Goal: Information Seeking & Learning: Learn about a topic

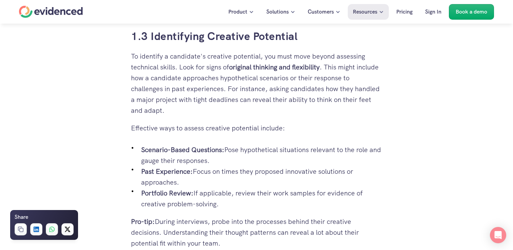
scroll to position [910, 0]
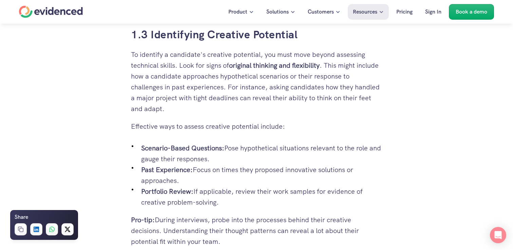
drag, startPoint x: 201, startPoint y: 106, endPoint x: 139, endPoint y: 55, distance: 80.6
click at [139, 55] on p "To identify a candidate's creative potential, you must move beyond assessing te…" at bounding box center [256, 81] width 251 height 65
click at [165, 61] on p "To identify a candidate's creative potential, you must move beyond assessing te…" at bounding box center [256, 81] width 251 height 65
drag, startPoint x: 179, startPoint y: 63, endPoint x: 232, endPoint y: 98, distance: 63.9
click at [232, 98] on p "To identify a candidate's creative potential, you must move beyond assessing te…" at bounding box center [256, 81] width 251 height 65
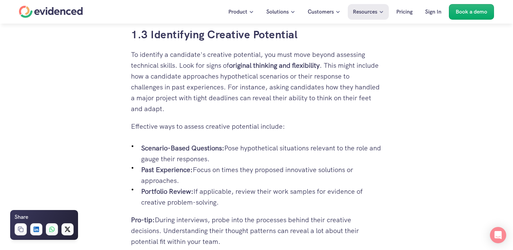
click at [232, 98] on p "To identify a candidate's creative potential, you must move beyond assessing te…" at bounding box center [256, 81] width 251 height 65
drag, startPoint x: 247, startPoint y: 107, endPoint x: 126, endPoint y: 52, distance: 132.6
click at [210, 83] on p "To identify a candidate's creative potential, you must move beyond assessing te…" at bounding box center [256, 81] width 251 height 65
drag, startPoint x: 234, startPoint y: 108, endPoint x: 127, endPoint y: 49, distance: 122.1
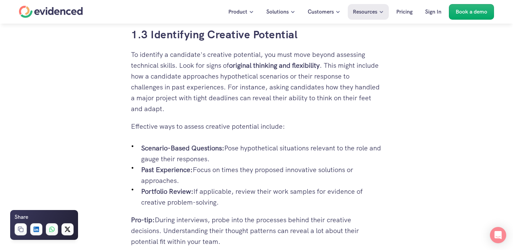
click at [250, 106] on p "To identify a candidate's creative potential, you must move beyond assessing te…" at bounding box center [256, 81] width 251 height 65
drag, startPoint x: 254, startPoint y: 107, endPoint x: 204, endPoint y: 76, distance: 58.6
click at [204, 76] on p "To identify a candidate's creative potential, you must move beyond assessing te…" at bounding box center [256, 81] width 251 height 65
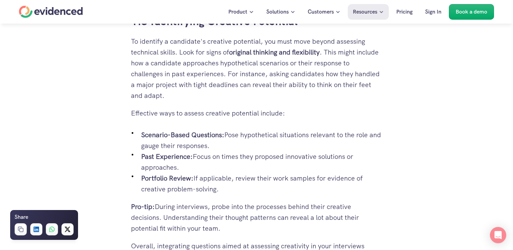
scroll to position [926, 0]
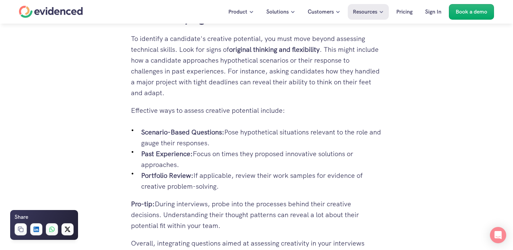
drag, startPoint x: 219, startPoint y: 181, endPoint x: 194, endPoint y: 169, distance: 27.9
click at [194, 169] on ul "Scenario-Based Questions: Pose hypothetical situations relevant to the role and…" at bounding box center [256, 159] width 251 height 65
click at [194, 169] on p "Past Experience: Focus on times they proposed innovative solutions or approache…" at bounding box center [261, 159] width 241 height 22
drag, startPoint x: 238, startPoint y: 182, endPoint x: 156, endPoint y: 136, distance: 94.4
click at [156, 136] on ul "Scenario-Based Questions: Pose hypothetical situations relevant to the role and…" at bounding box center [256, 159] width 251 height 65
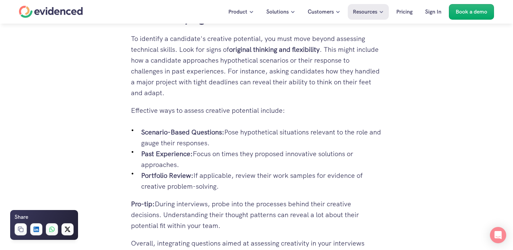
click at [245, 165] on p "Past Experience: Focus on times they proposed innovative solutions or approache…" at bounding box center [261, 159] width 241 height 22
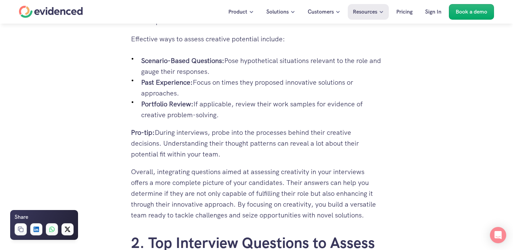
scroll to position [998, 0]
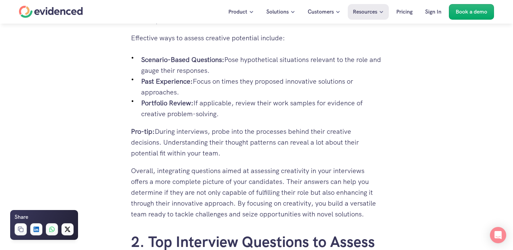
drag, startPoint x: 247, startPoint y: 153, endPoint x: 119, endPoint y: 122, distance: 131.4
click at [234, 142] on p "Pro-tip: During interviews, probe into the processes behind their creative deci…" at bounding box center [256, 142] width 251 height 33
drag, startPoint x: 248, startPoint y: 151, endPoint x: 223, endPoint y: 131, distance: 32.3
click at [223, 131] on p "Pro-tip: During interviews, probe into the processes behind their creative deci…" at bounding box center [256, 142] width 251 height 33
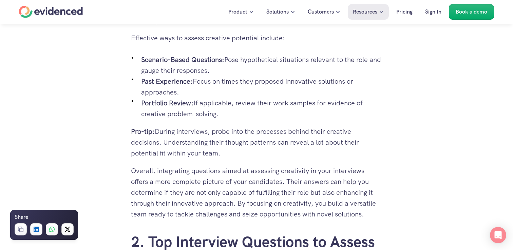
click at [223, 131] on p "Pro-tip: During interviews, probe into the processes behind their creative deci…" at bounding box center [256, 142] width 251 height 33
drag, startPoint x: 229, startPoint y: 162, endPoint x: 373, endPoint y: 213, distance: 151.9
click at [373, 213] on p "Overall, integrating questions aimed at assessing creativity in your interviews…" at bounding box center [256, 192] width 251 height 54
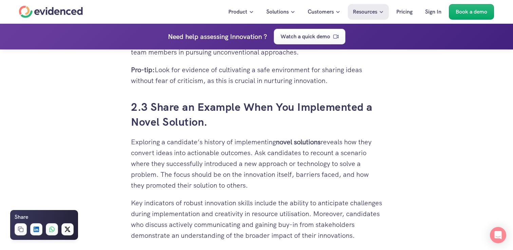
scroll to position [1384, 0]
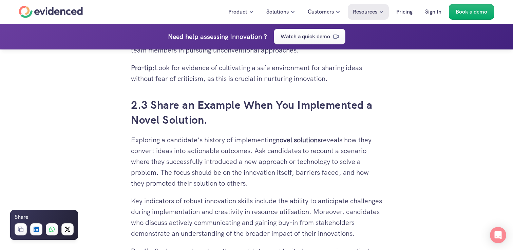
drag, startPoint x: 264, startPoint y: 108, endPoint x: 235, endPoint y: 84, distance: 38.1
click at [235, 98] on h3 "2.3 Share an Example When You Implemented a Novel Solution." at bounding box center [256, 113] width 251 height 31
drag, startPoint x: 248, startPoint y: 94, endPoint x: 224, endPoint y: 81, distance: 27.0
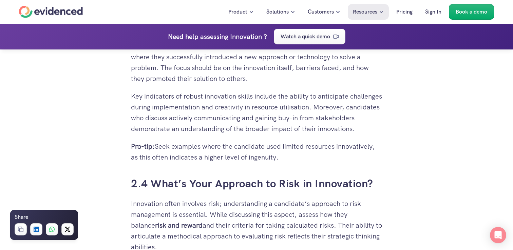
scroll to position [1575, 0]
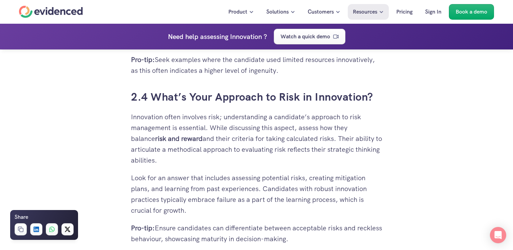
drag, startPoint x: 210, startPoint y: 88, endPoint x: 403, endPoint y: 95, distance: 193.0
drag, startPoint x: 384, startPoint y: 93, endPoint x: 368, endPoint y: 84, distance: 18.0
click at [368, 84] on div "You've likely interviewed countless candidates, sifting through resumes that pr…" at bounding box center [256, 129] width 264 height 3051
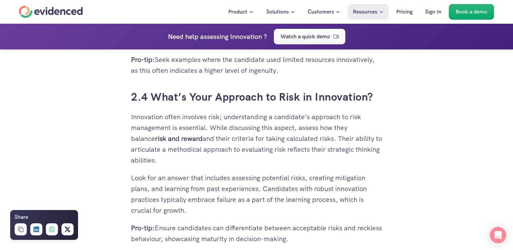
click at [368, 84] on div "You've likely interviewed countless candidates, sifting through resumes that pr…" at bounding box center [256, 208] width 251 height 2891
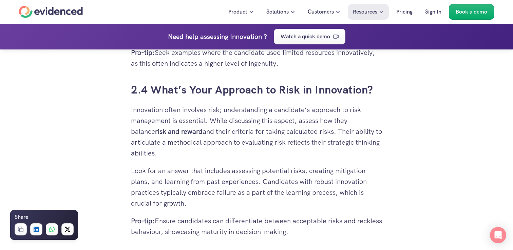
scroll to position [1586, 0]
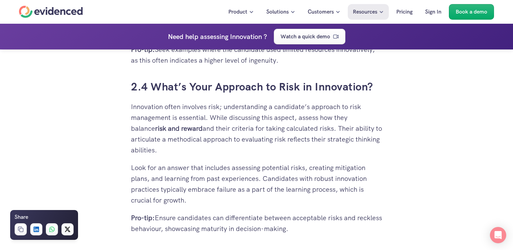
drag, startPoint x: 373, startPoint y: 83, endPoint x: 358, endPoint y: 75, distance: 17.2
click at [358, 75] on div "You've likely interviewed countless candidates, sifting through resumes that pr…" at bounding box center [256, 198] width 251 height 2891
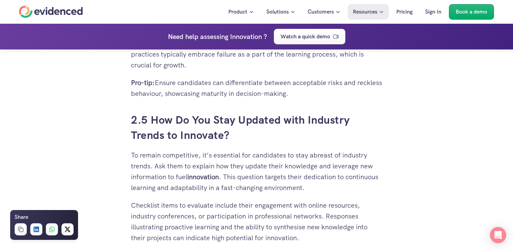
scroll to position [1731, 0]
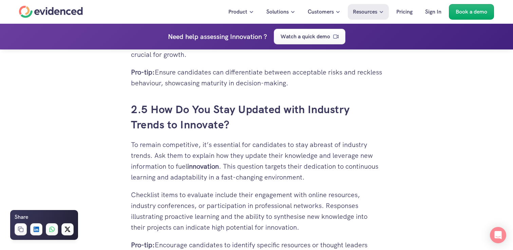
drag, startPoint x: 259, startPoint y: 119, endPoint x: 242, endPoint y: 115, distance: 17.5
click at [242, 115] on h3 "2.5 How Do You Stay Updated with Industry Trends to Innovate?" at bounding box center [256, 117] width 251 height 31
drag, startPoint x: 240, startPoint y: 119, endPoint x: 151, endPoint y: 102, distance: 91.5
click at [151, 102] on h3 "2.5 How Do You Stay Updated with Industry Trends to Innovate?" at bounding box center [256, 117] width 251 height 31
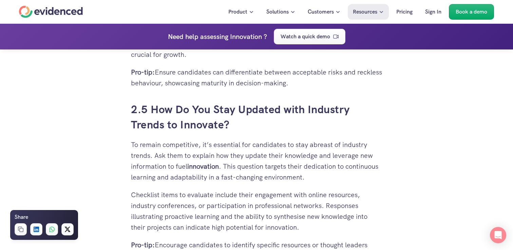
click at [240, 116] on h3 "2.5 How Do You Stay Updated with Industry Trends to Innovate?" at bounding box center [256, 117] width 251 height 31
drag, startPoint x: 235, startPoint y: 116, endPoint x: 195, endPoint y: 105, distance: 42.0
click at [195, 105] on h3 "2.5 How Do You Stay Updated with Industry Trends to Innovate?" at bounding box center [256, 117] width 251 height 31
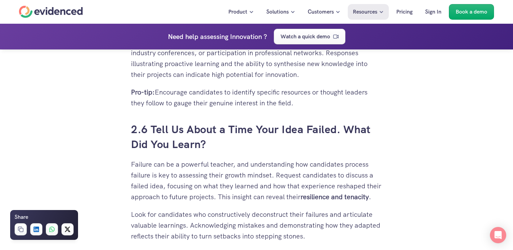
scroll to position [1887, 0]
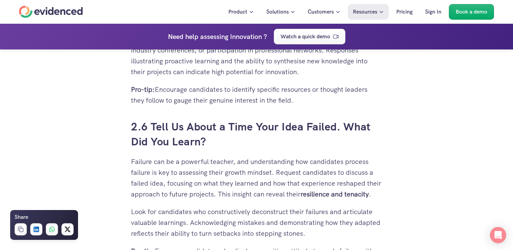
drag, startPoint x: 249, startPoint y: 139, endPoint x: 221, endPoint y: 116, distance: 36.2
click at [221, 119] on h3 "2.6 Tell Us About a Time Your Idea Failed. What Did You Learn?" at bounding box center [256, 134] width 251 height 31
drag, startPoint x: 233, startPoint y: 127, endPoint x: 170, endPoint y: 120, distance: 63.5
click at [170, 120] on h3 "2.6 Tell Us About a Time Your Idea Failed. What Did You Learn?" at bounding box center [256, 134] width 251 height 31
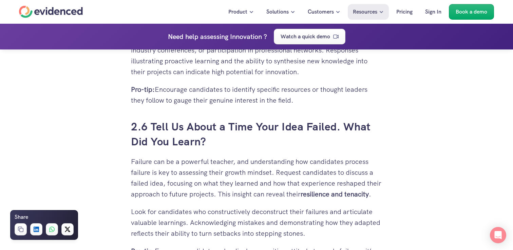
click at [170, 120] on h3 "2.6 Tell Us About a Time Your Idea Failed. What Did You Learn?" at bounding box center [256, 134] width 251 height 31
drag, startPoint x: 226, startPoint y: 141, endPoint x: 154, endPoint y: 123, distance: 75.1
click at [154, 123] on h3 "2.6 Tell Us About a Time Your Idea Failed. What Did You Learn?" at bounding box center [256, 134] width 251 height 31
click at [259, 133] on h3 "2.6 Tell Us About a Time Your Idea Failed. What Did You Learn?" at bounding box center [256, 134] width 251 height 31
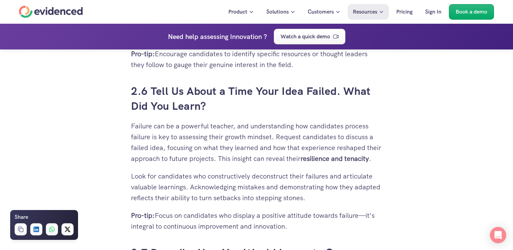
scroll to position [1929, 0]
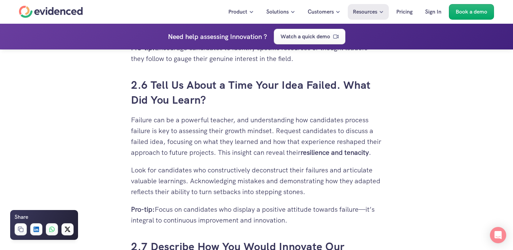
drag, startPoint x: 270, startPoint y: 148, endPoint x: 245, endPoint y: 125, distance: 33.8
click at [245, 125] on p "Failure can be a powerful teacher, and understanding how candidates process fai…" at bounding box center [256, 136] width 251 height 43
drag, startPoint x: 237, startPoint y: 122, endPoint x: 294, endPoint y: 151, distance: 63.4
click at [294, 151] on p "Failure can be a powerful teacher, and understanding how candidates process fai…" at bounding box center [256, 136] width 251 height 43
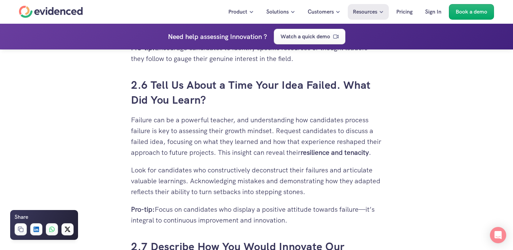
click at [294, 151] on p "Failure can be a powerful teacher, and understanding how candidates process fai…" at bounding box center [256, 136] width 251 height 43
drag, startPoint x: 378, startPoint y: 147, endPoint x: 306, endPoint y: 103, distance: 84.6
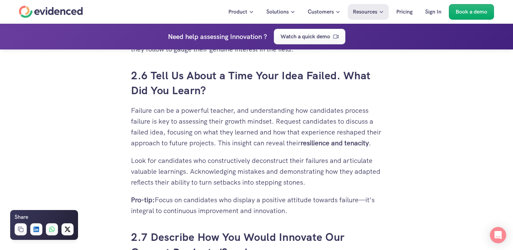
scroll to position [1940, 0]
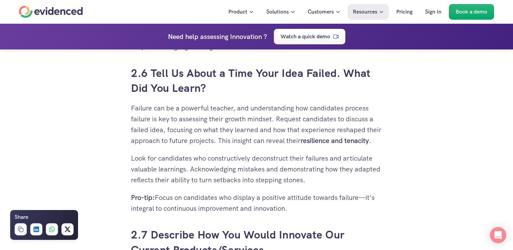
drag, startPoint x: 386, startPoint y: 202, endPoint x: 345, endPoint y: 129, distance: 84.1
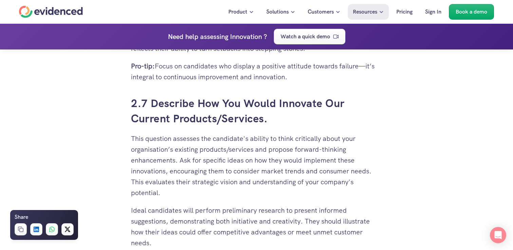
scroll to position [2073, 0]
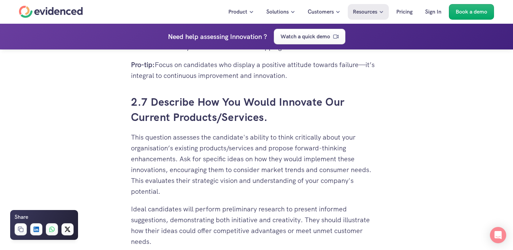
drag, startPoint x: 262, startPoint y: 184, endPoint x: 200, endPoint y: 137, distance: 77.5
click at [200, 137] on p "This question assesses the candidate's ability to think critically about your o…" at bounding box center [256, 164] width 251 height 65
drag, startPoint x: 193, startPoint y: 135, endPoint x: 265, endPoint y: 186, distance: 87.8
click at [265, 186] on p "This question assesses the candidate's ability to think critically about your o…" at bounding box center [256, 164] width 251 height 65
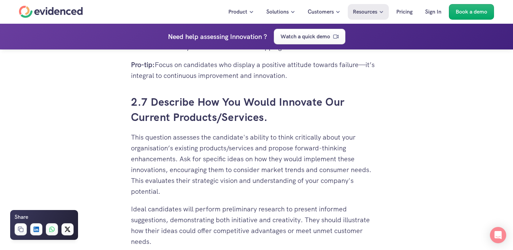
click at [265, 186] on p "This question assesses the candidate's ability to think critically about your o…" at bounding box center [256, 164] width 251 height 65
drag, startPoint x: 272, startPoint y: 186, endPoint x: 209, endPoint y: 122, distance: 89.2
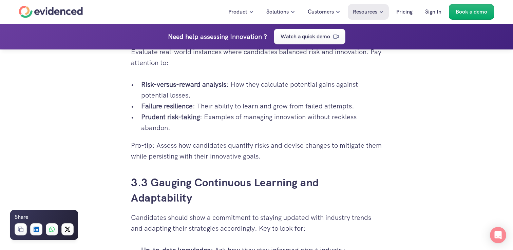
scroll to position [2732, 0]
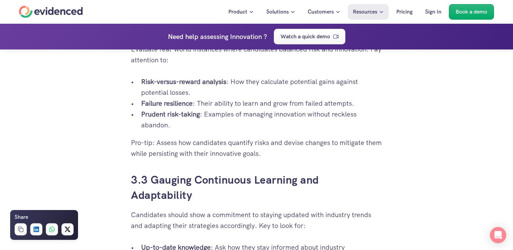
drag, startPoint x: 214, startPoint y: 127, endPoint x: 161, endPoint y: 89, distance: 65.1
click at [161, 89] on ul "Risk-versus-reward analysis : How they calculate potential gains against potent…" at bounding box center [256, 103] width 251 height 54
click at [161, 86] on strong "Risk-versus-reward analysis" at bounding box center [183, 81] width 85 height 9
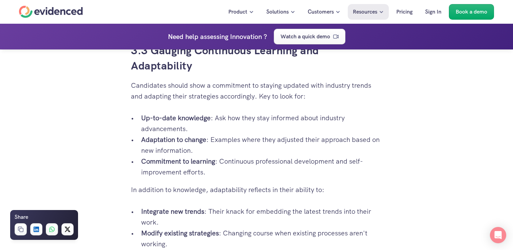
scroll to position [2859, 0]
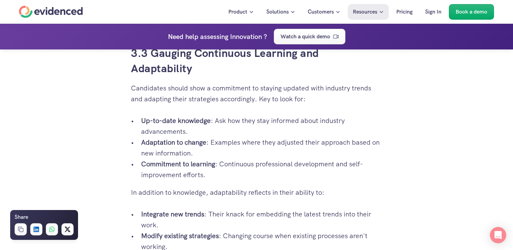
drag, startPoint x: 214, startPoint y: 180, endPoint x: 182, endPoint y: 139, distance: 52.1
click at [182, 139] on ul "Up-to-date knowledge : Ask how they stay informed about industry advancements. …" at bounding box center [256, 147] width 251 height 65
click at [182, 137] on p "Up-to-date knowledge : Ask how they stay informed about industry advancements." at bounding box center [261, 126] width 241 height 22
drag, startPoint x: 260, startPoint y: 197, endPoint x: 232, endPoint y: 162, distance: 44.6
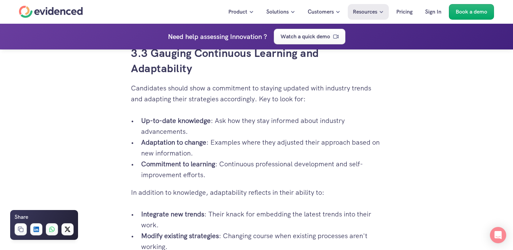
click at [232, 159] on p "Adaptation to change : Examples where they adjusted their approach based on new…" at bounding box center [261, 148] width 241 height 22
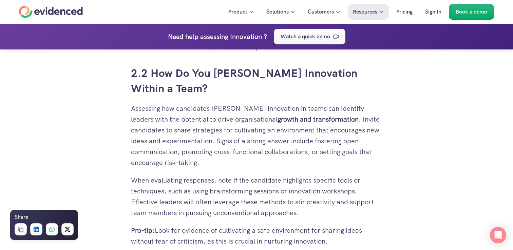
scroll to position [1227, 0]
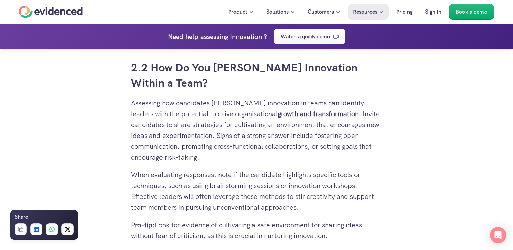
click at [275, 122] on p "Assessing how candidates foster innovation in teams can identify leaders with t…" at bounding box center [256, 130] width 251 height 65
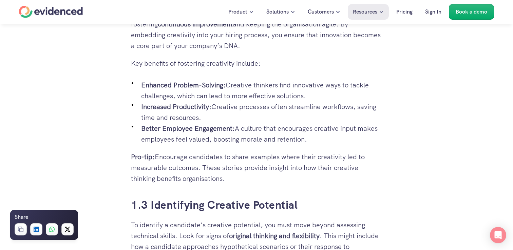
scroll to position [739, 0]
